Goal: Find specific page/section: Find specific page/section

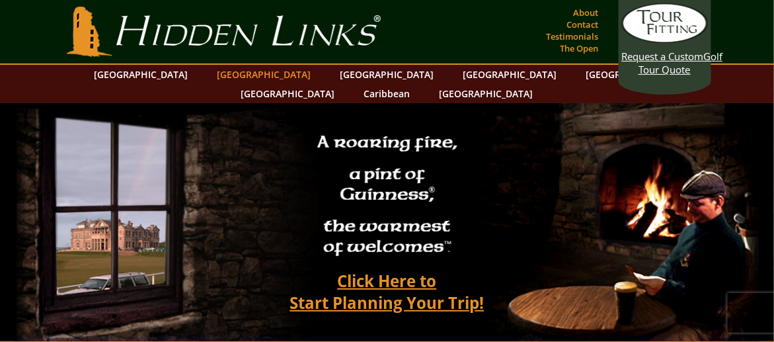
click at [253, 74] on link "[GEOGRAPHIC_DATA]" at bounding box center [264, 74] width 107 height 19
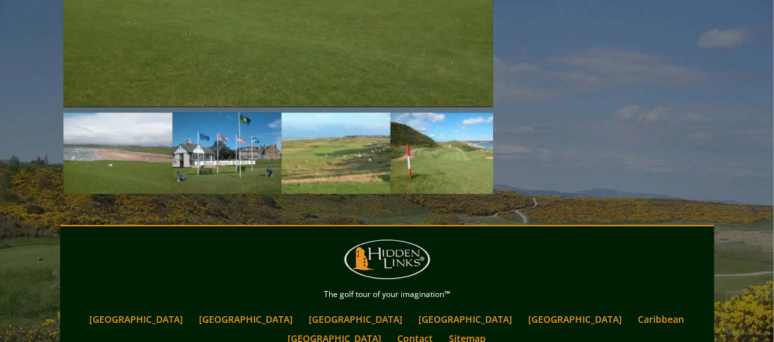
scroll to position [2204, 0]
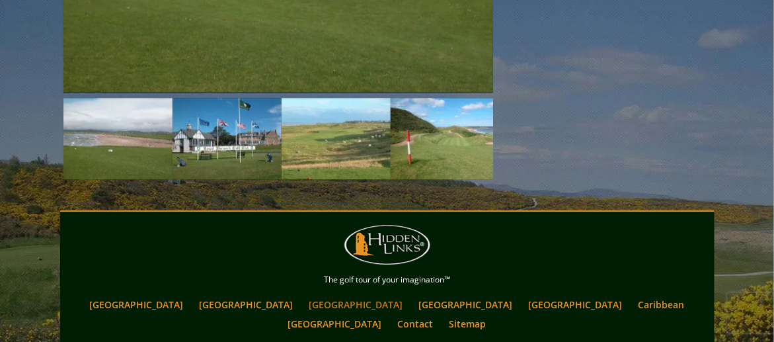
click at [303, 295] on link "[GEOGRAPHIC_DATA]" at bounding box center [356, 304] width 107 height 19
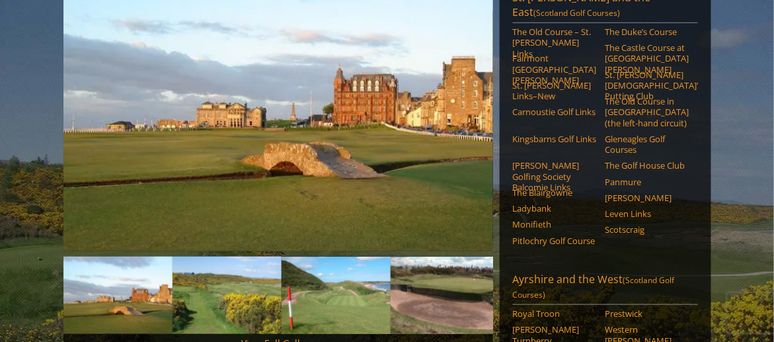
scroll to position [110, 0]
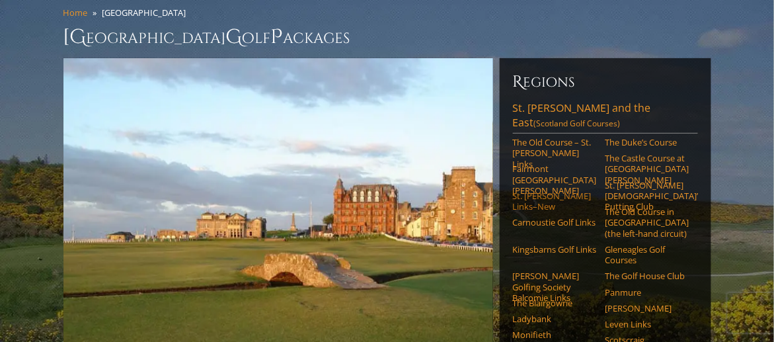
click at [538, 190] on link "St. [PERSON_NAME] Links–New" at bounding box center [555, 201] width 84 height 22
